Goal: Task Accomplishment & Management: Use online tool/utility

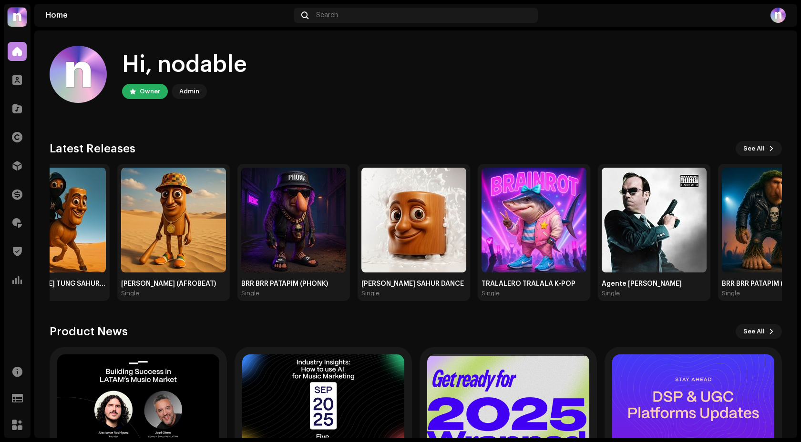
drag, startPoint x: 473, startPoint y: 212, endPoint x: 0, endPoint y: 200, distance: 473.5
click at [0, 200] on div "nodable Home Clients Catalog Rights Distribution Finance Royalties Trust & Safe…" at bounding box center [400, 221] width 801 height 442
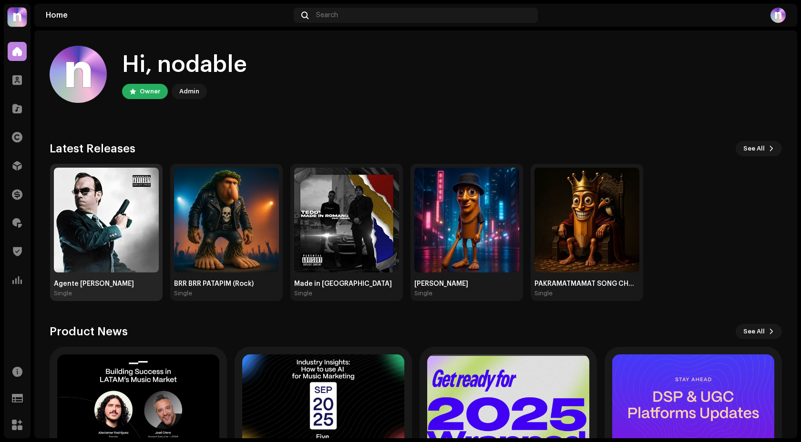
drag, startPoint x: 403, startPoint y: 247, endPoint x: 145, endPoint y: 225, distance: 259.4
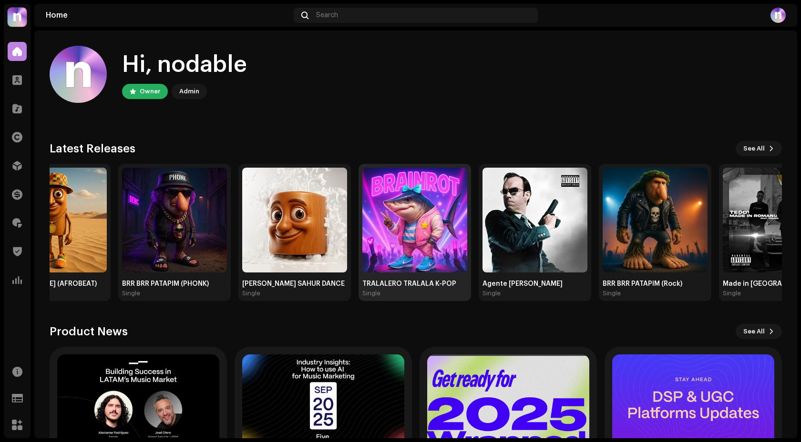
drag, startPoint x: 107, startPoint y: 209, endPoint x: 403, endPoint y: 208, distance: 296.1
click at [403, 208] on img at bounding box center [414, 220] width 105 height 105
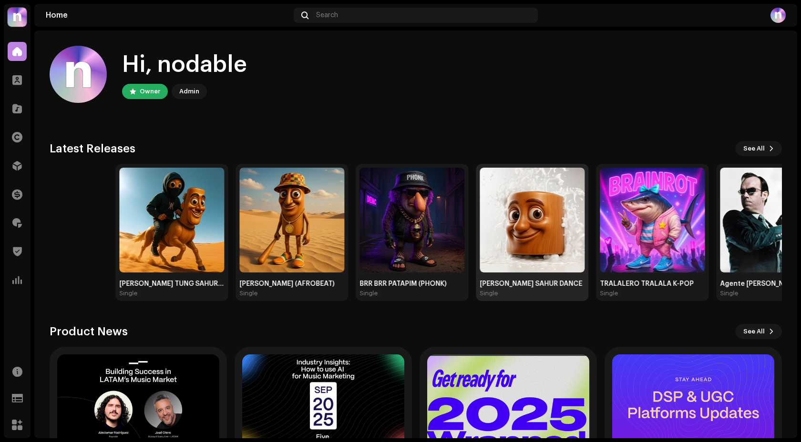
drag, startPoint x: 222, startPoint y: 209, endPoint x: 586, endPoint y: 190, distance: 364.7
click at [582, 190] on div "[PERSON_NAME] SAHUR BRR BRR PATAPIM TRALALERO TRALALA Single [PERSON_NAME] TUNG…" at bounding box center [478, 232] width 732 height 137
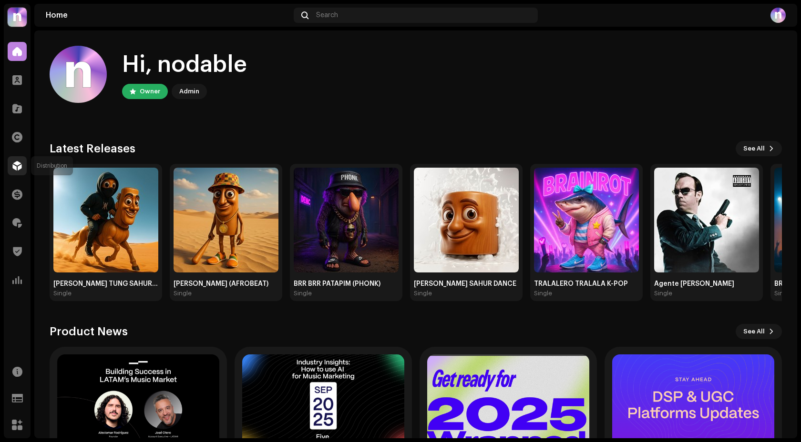
click at [20, 167] on span at bounding box center [17, 166] width 10 height 8
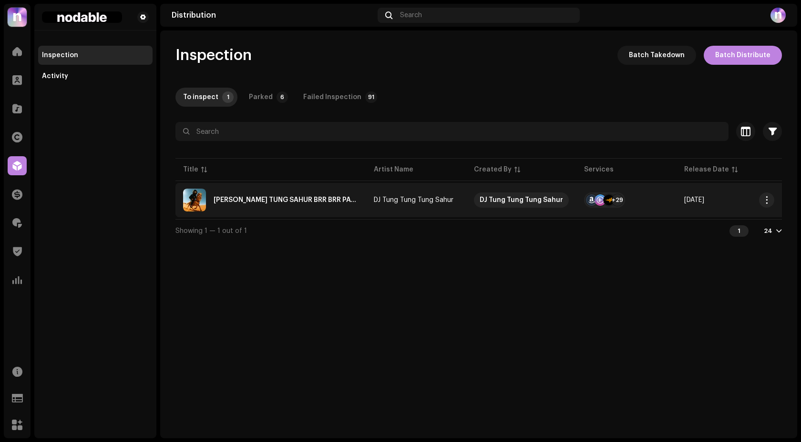
click at [335, 200] on div "[PERSON_NAME] TUNG SAHUR BRR BRR PATAPIM TRALALERO TRALALA" at bounding box center [286, 200] width 145 height 7
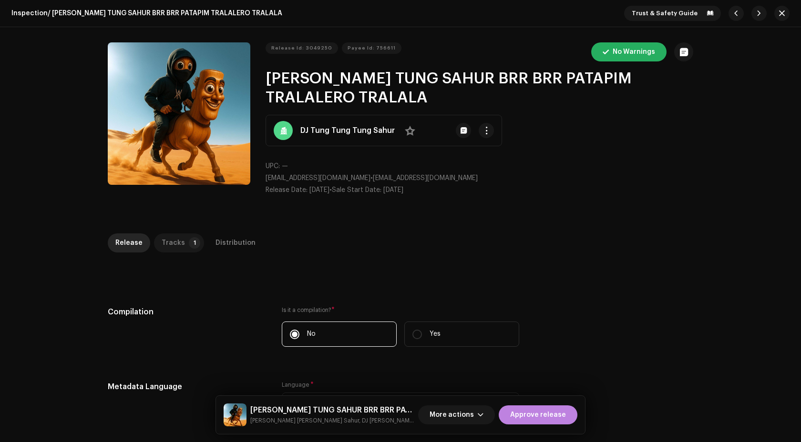
click at [170, 248] on div "Tracks" at bounding box center [173, 243] width 23 height 19
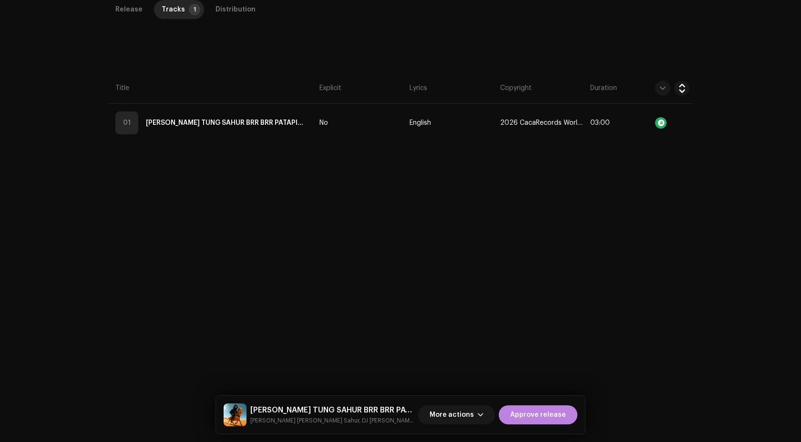
scroll to position [182, 0]
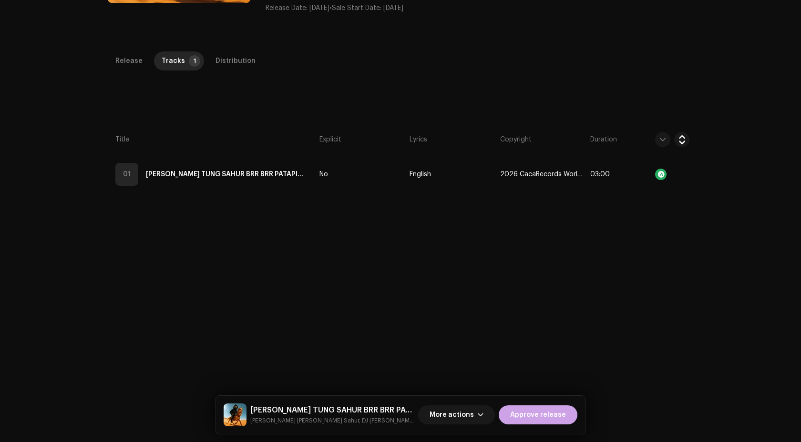
click at [542, 415] on span "Approve release" at bounding box center [538, 415] width 56 height 19
